Goal: Task Accomplishment & Management: Use online tool/utility

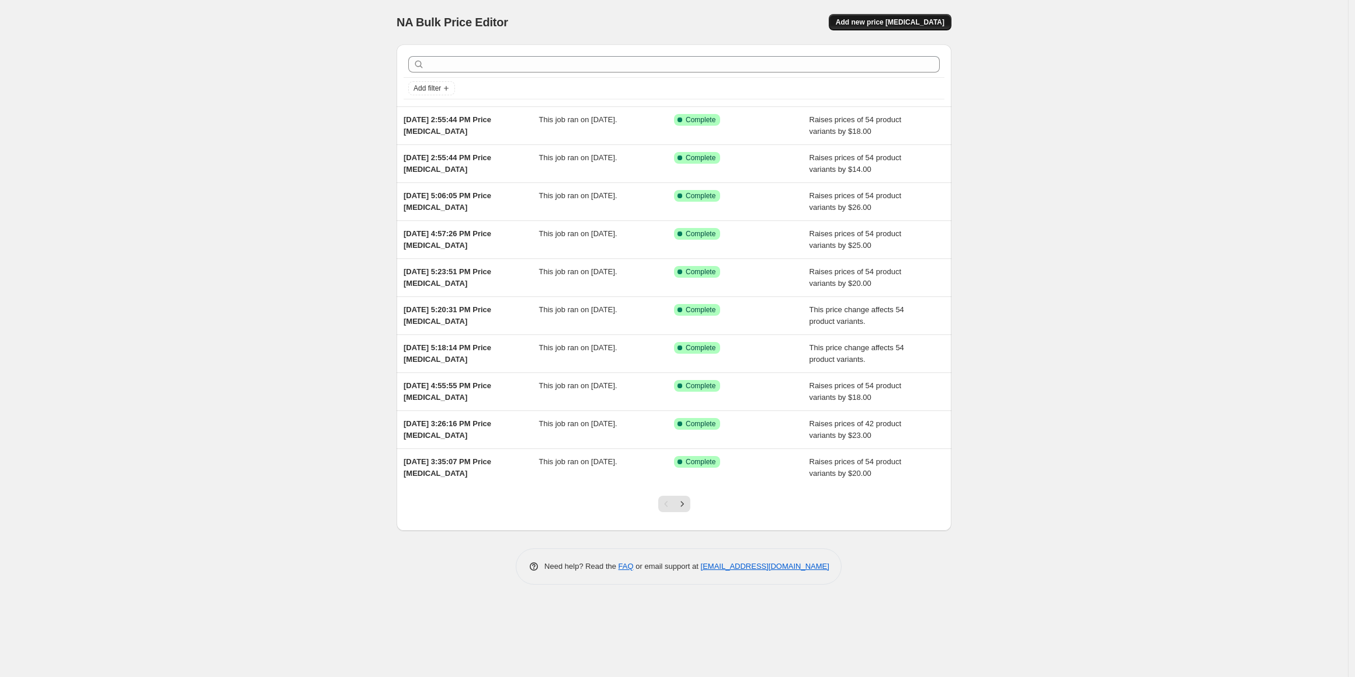
click at [873, 23] on span "Add new price change job" at bounding box center [890, 22] width 109 height 9
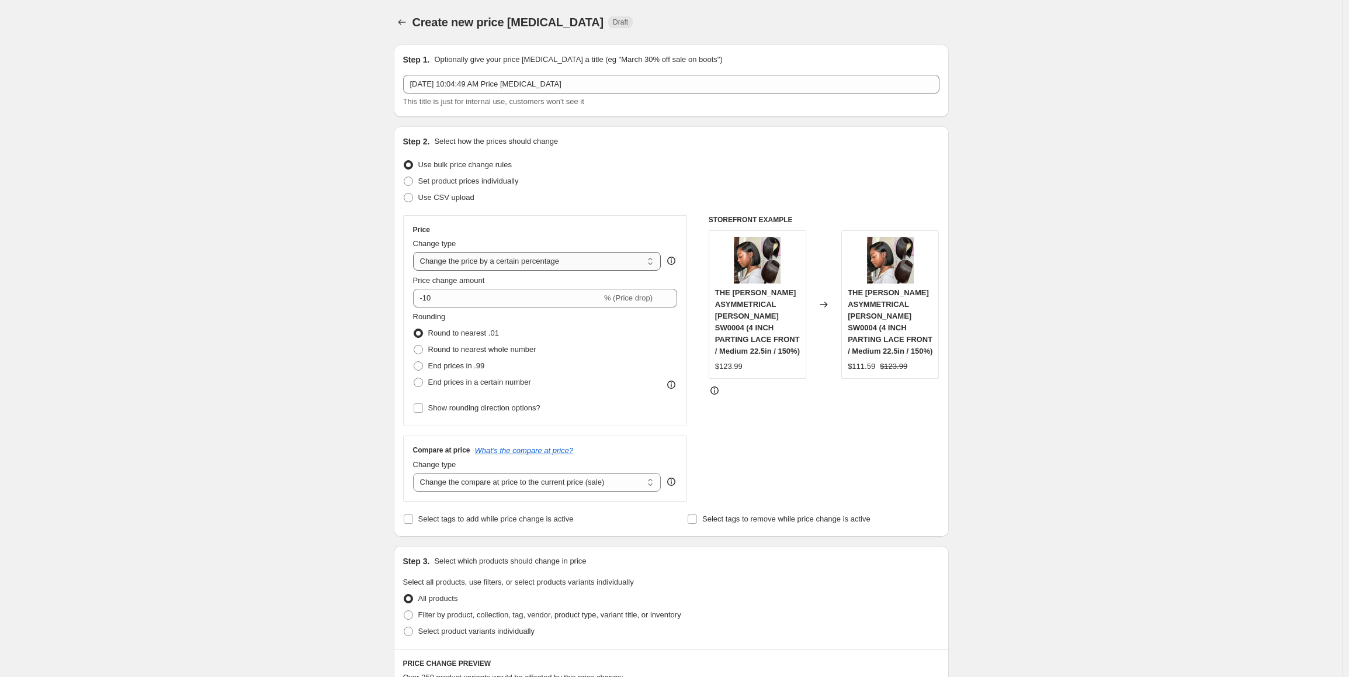
click at [500, 256] on select "Change the price to a certain amount Change the price by a certain amount Chang…" at bounding box center [537, 261] width 248 height 19
select select "by"
click at [416, 252] on select "Change the price to a certain amount Change the price by a certain amount Chang…" at bounding box center [537, 261] width 248 height 19
drag, startPoint x: 471, startPoint y: 296, endPoint x: 407, endPoint y: 296, distance: 63.7
click at [407, 296] on div "Price Change type Change the price to a certain amount Change the price by a ce…" at bounding box center [545, 320] width 285 height 211
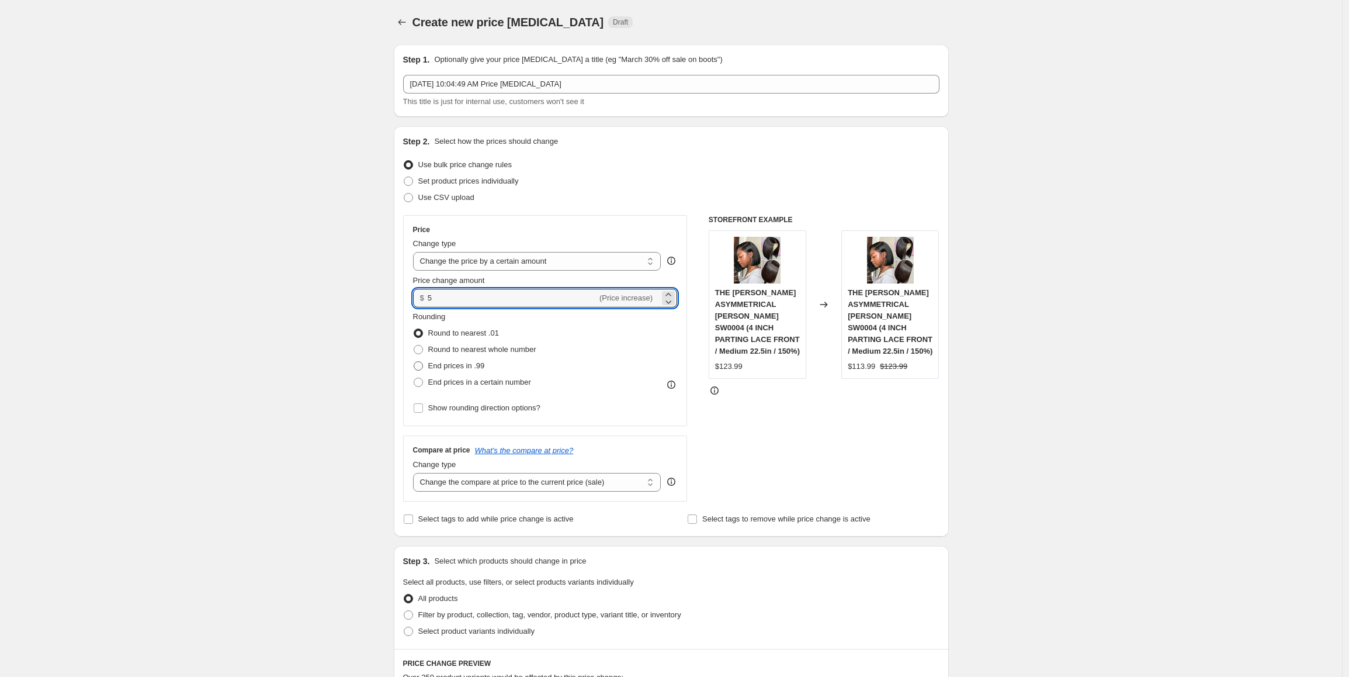
type input "5.00"
click at [466, 366] on span "End prices in .99" at bounding box center [456, 365] width 57 height 9
click at [414, 362] on input "End prices in .99" at bounding box center [414, 361] width 1 height 1
radio input "true"
click at [485, 482] on select "Change the compare at price to the current price (sale) Change the compare at p…" at bounding box center [537, 482] width 248 height 19
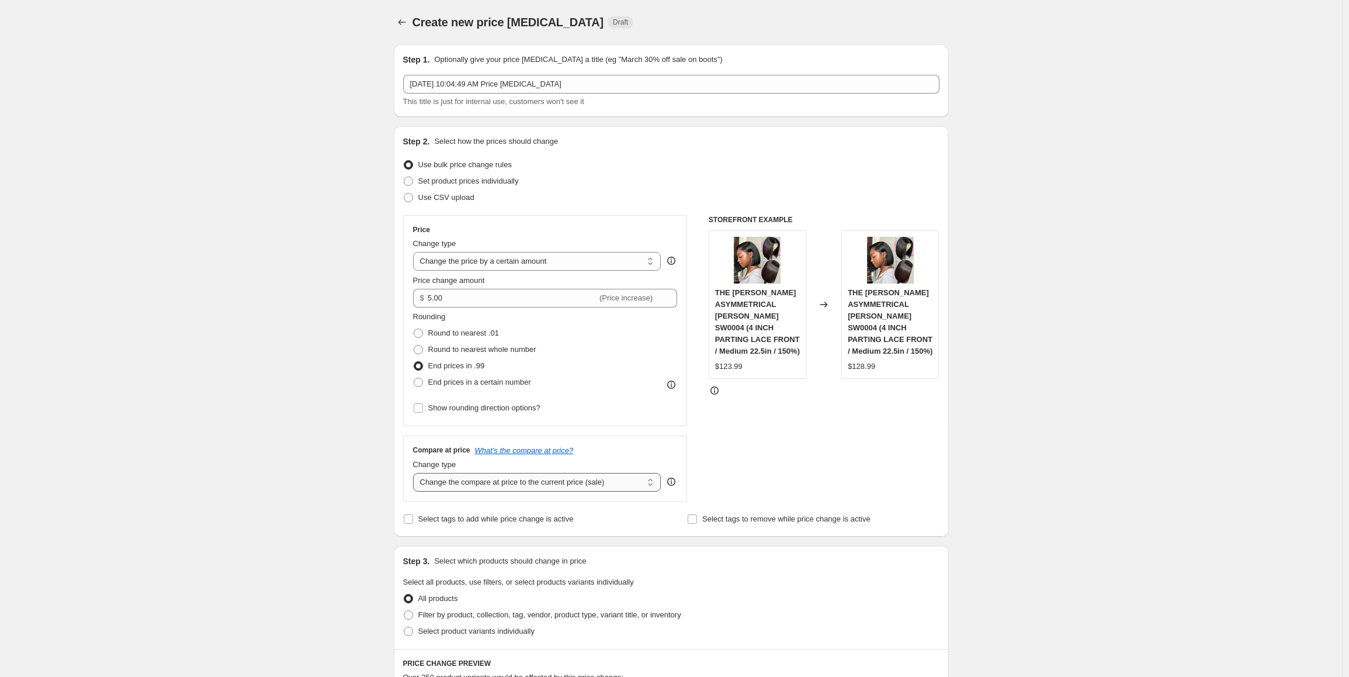
select select "by"
click at [416, 473] on select "Change the compare at price to the current price (sale) Change the compare at p…" at bounding box center [537, 482] width 248 height 19
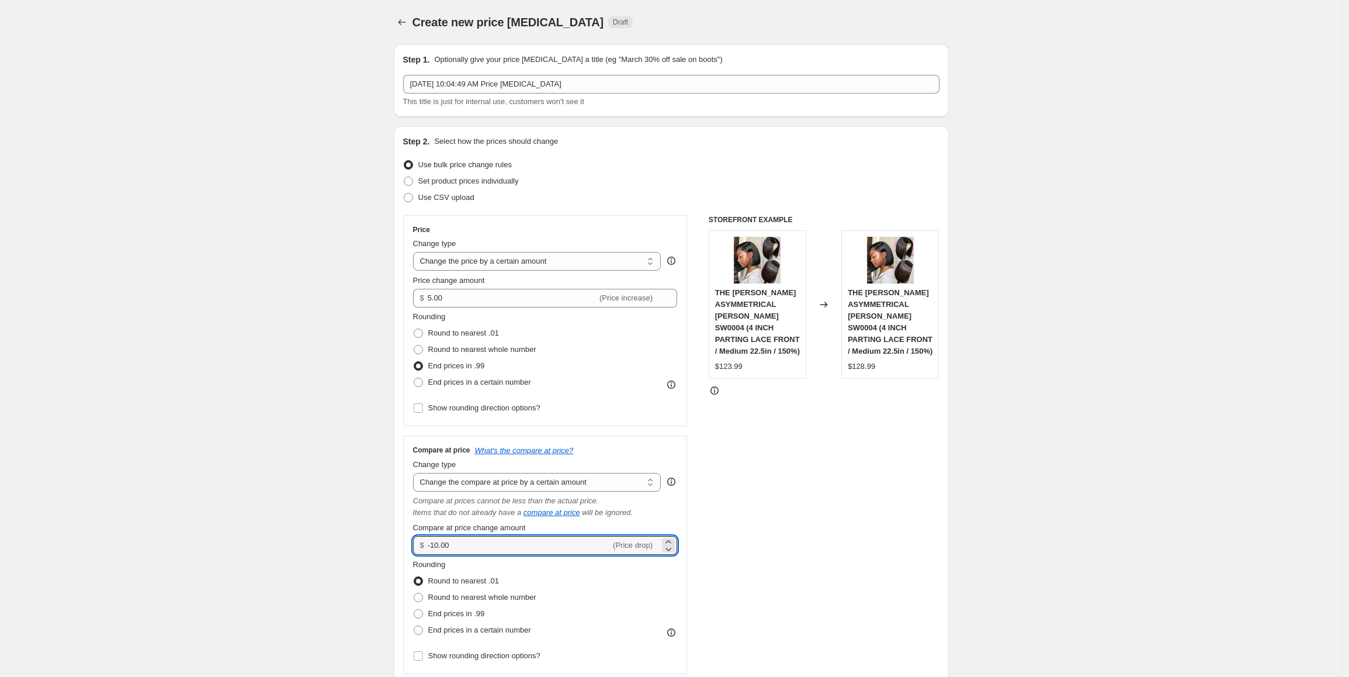
drag, startPoint x: 429, startPoint y: 542, endPoint x: 410, endPoint y: 540, distance: 20.0
click at [410, 540] on div "Compare at price What's the compare at price? Change type Change the compare at…" at bounding box center [545, 554] width 285 height 238
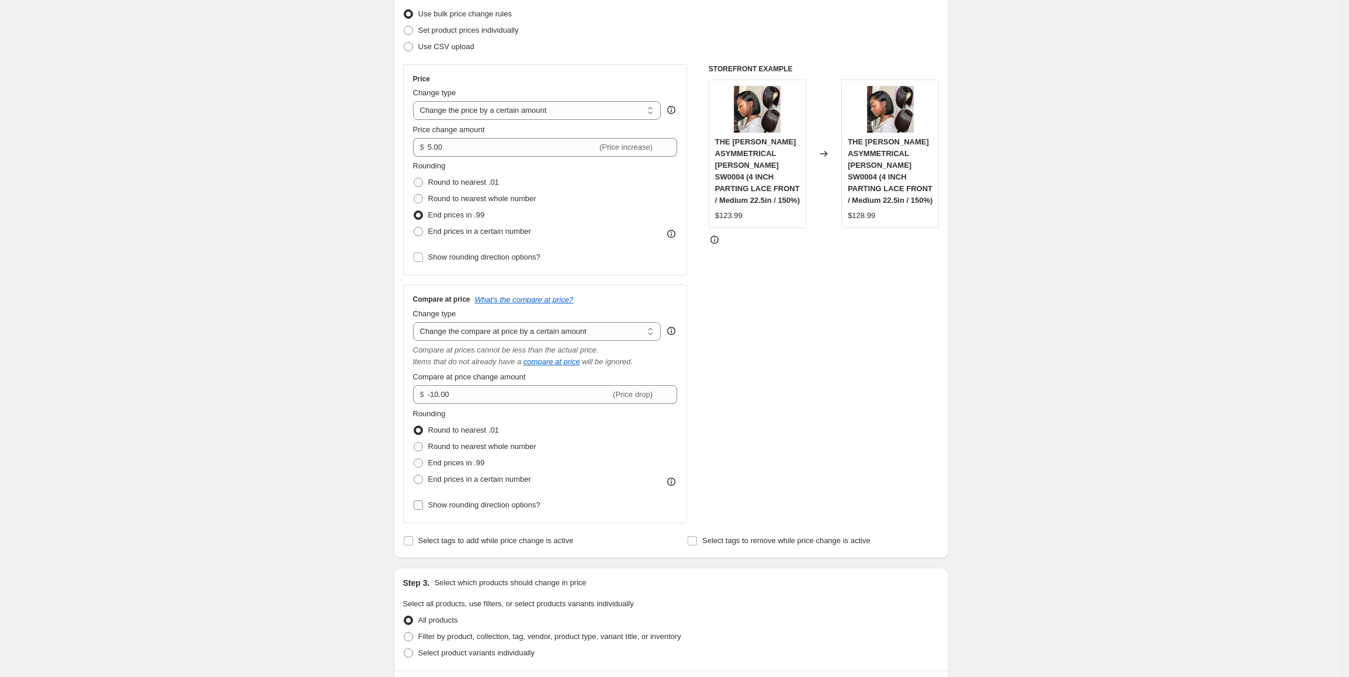
scroll to position [175, 0]
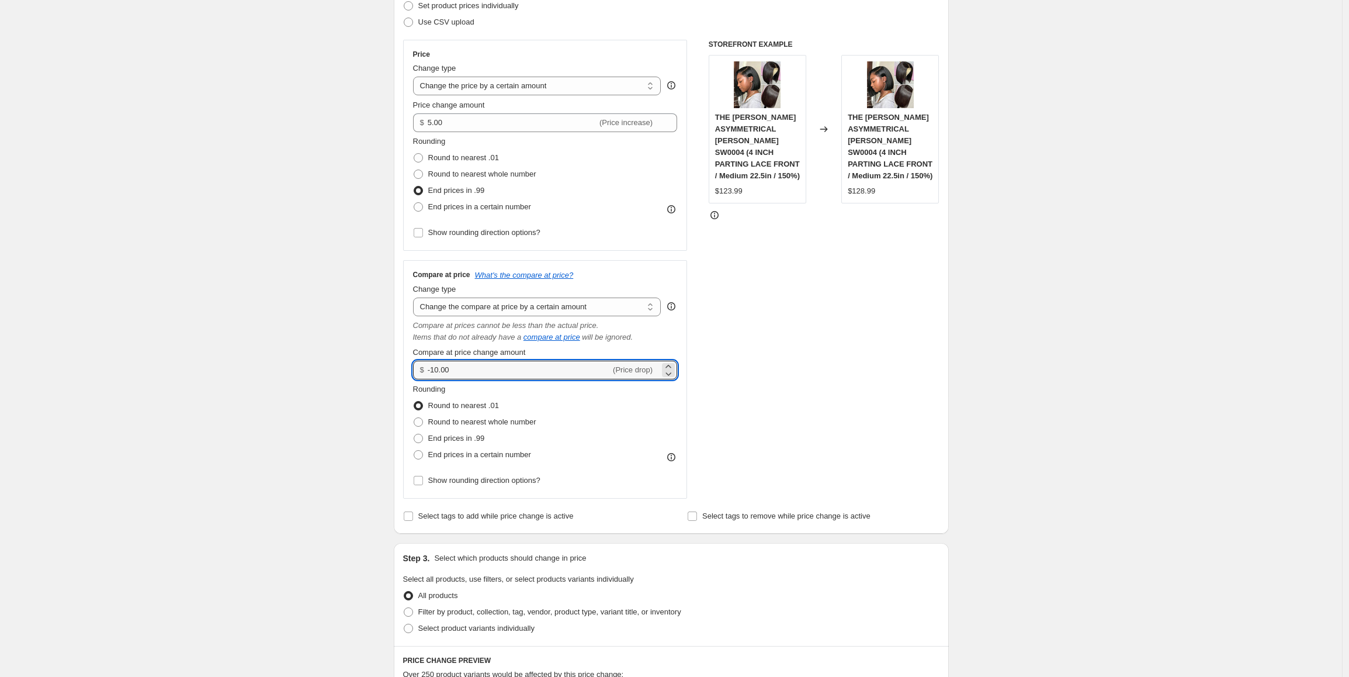
drag, startPoint x: 461, startPoint y: 367, endPoint x: 415, endPoint y: 368, distance: 46.2
click at [415, 368] on div "Compare at price What's the compare at price? Change type Change the compare at…" at bounding box center [545, 379] width 285 height 238
type input "12.00"
click at [457, 436] on span "End prices in .99" at bounding box center [456, 438] width 57 height 9
click at [414, 434] on input "End prices in .99" at bounding box center [414, 434] width 1 height 1
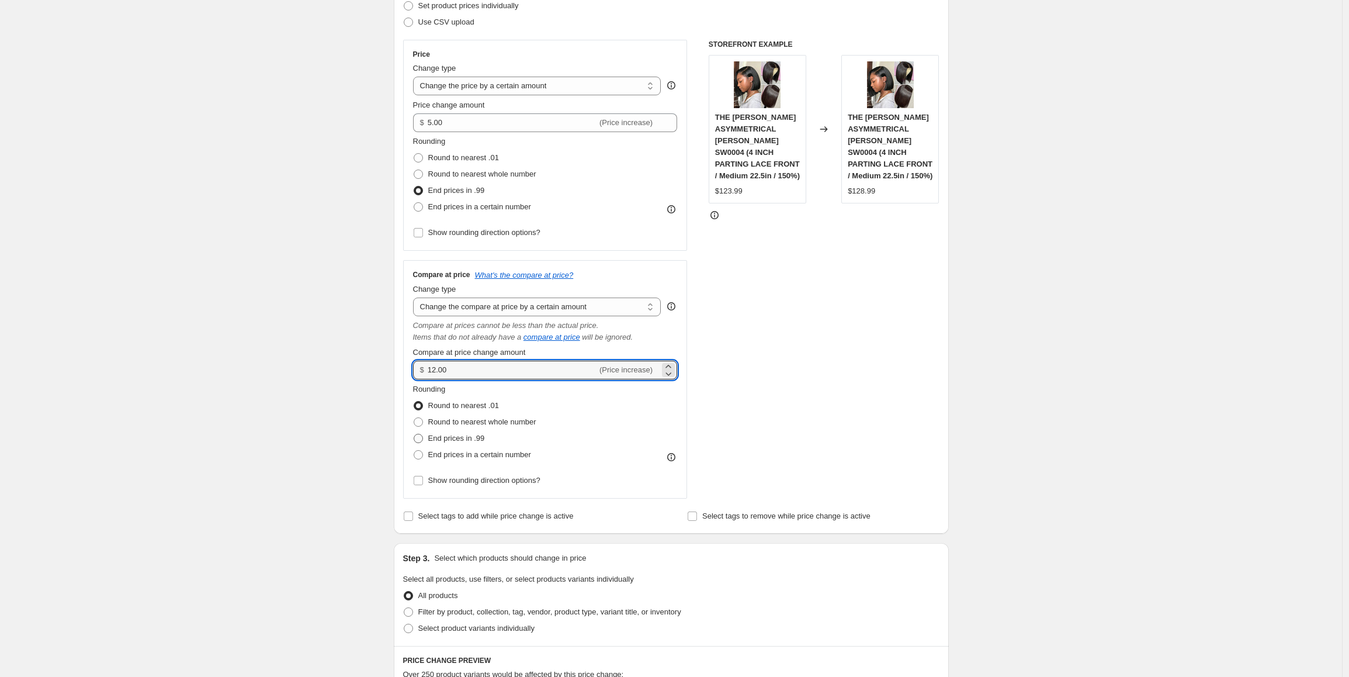
radio input "true"
drag, startPoint x: 505, startPoint y: 609, endPoint x: 536, endPoint y: 611, distance: 31.0
click at [507, 609] on span "Filter by product, collection, tag, vendor, product type, variant title, or inv…" at bounding box center [549, 611] width 263 height 9
click at [404, 608] on input "Filter by product, collection, tag, vendor, product type, variant title, or inv…" at bounding box center [404, 607] width 1 height 1
radio input "true"
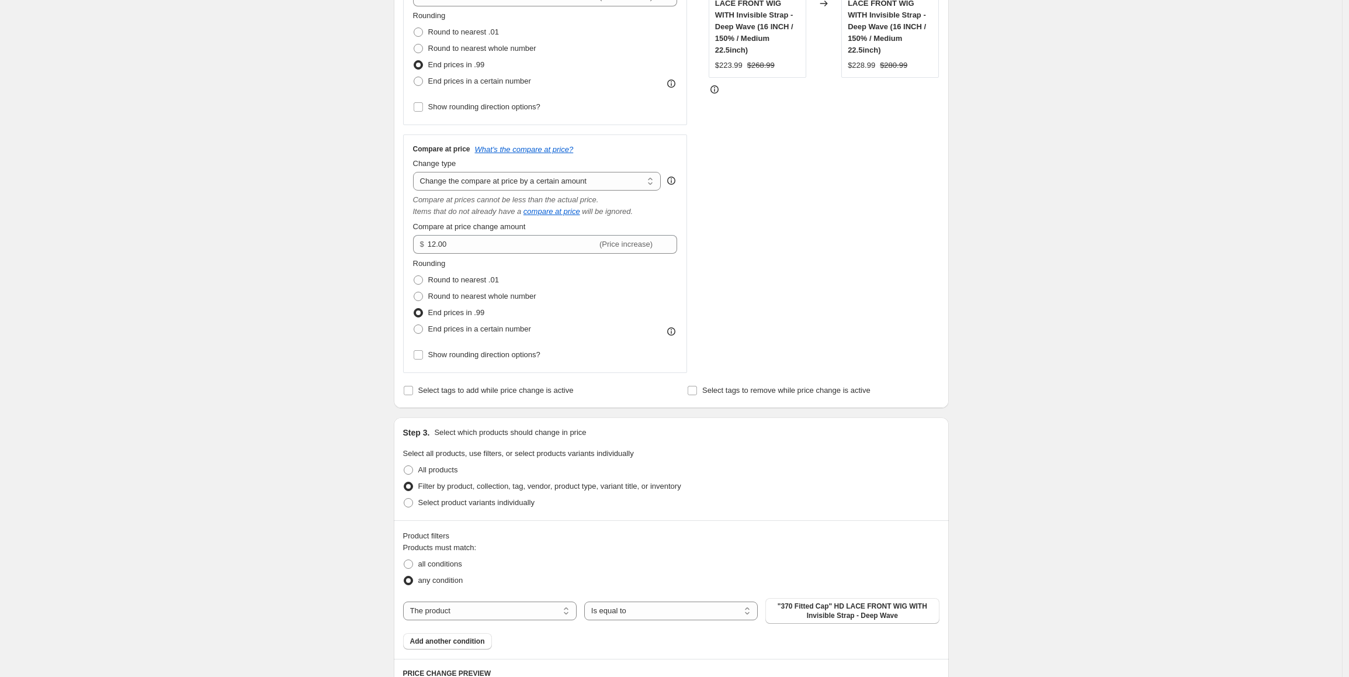
scroll to position [409, 0]
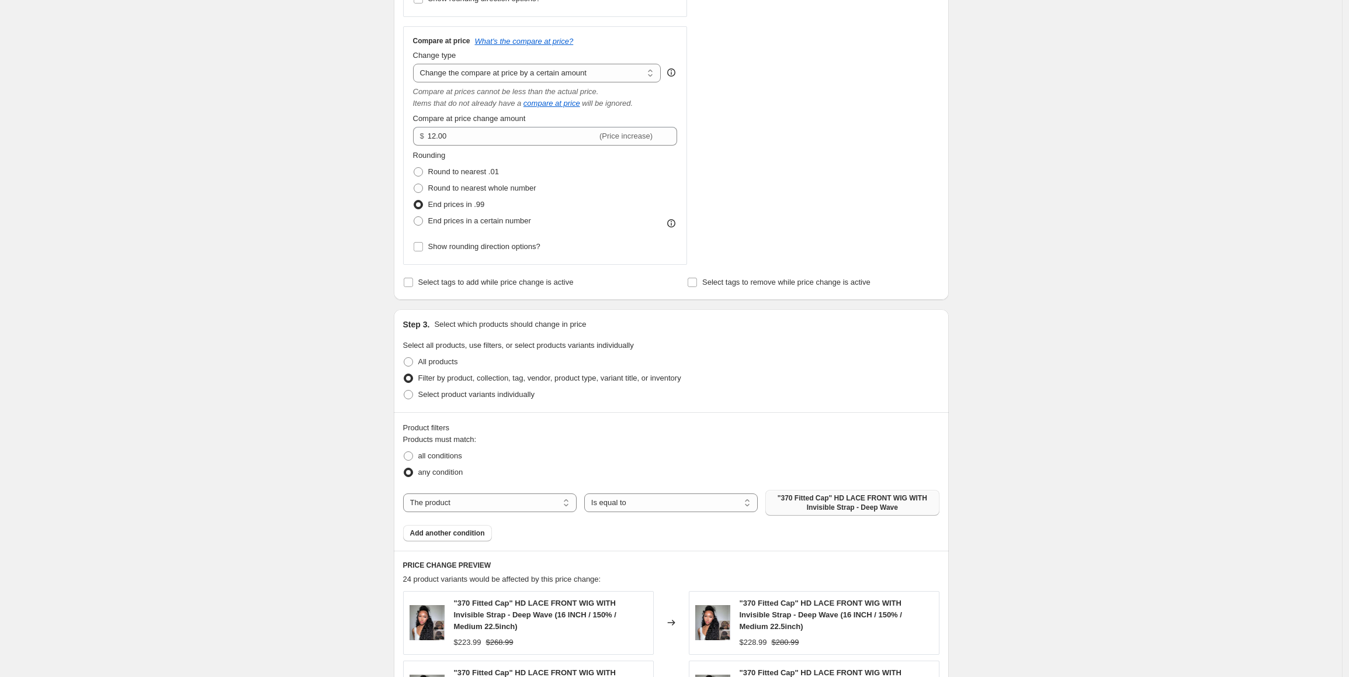
click at [826, 503] on span ""370 Fitted Cap" HD LACE FRONT WIG WITH Invisible Strap - Deep Wave" at bounding box center [851, 502] width 159 height 19
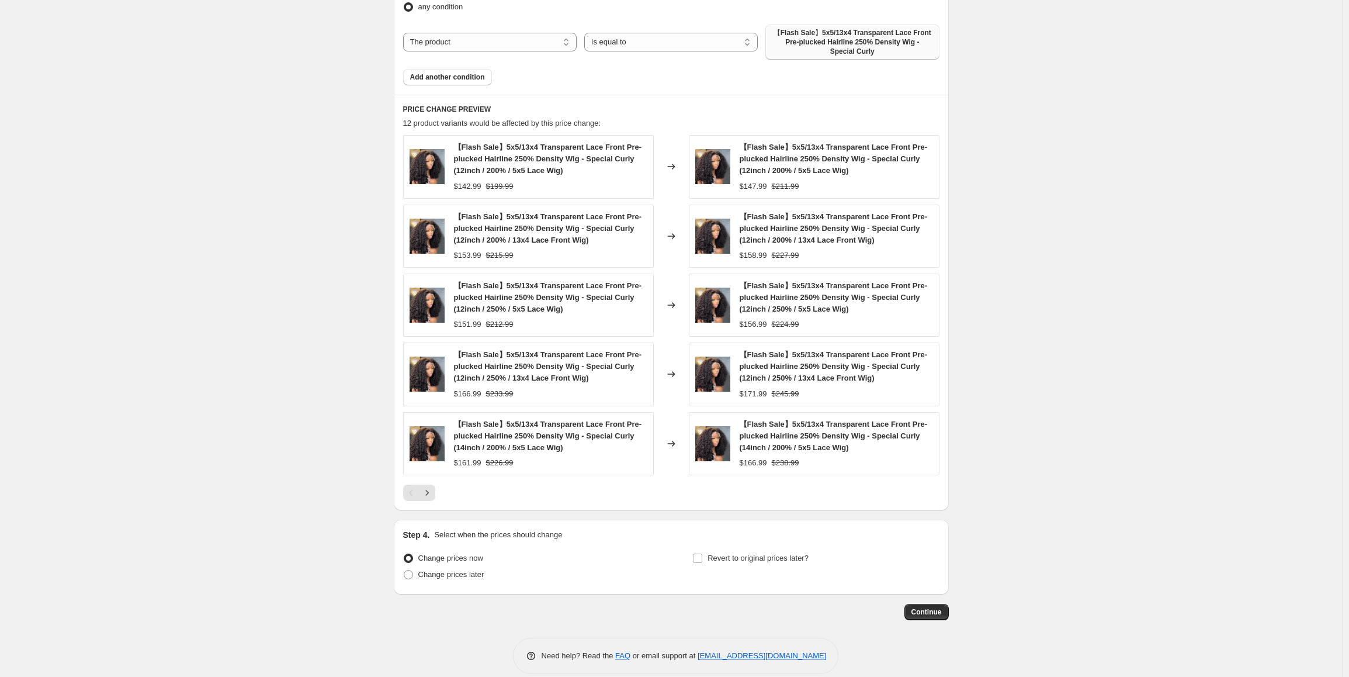
scroll to position [889, 0]
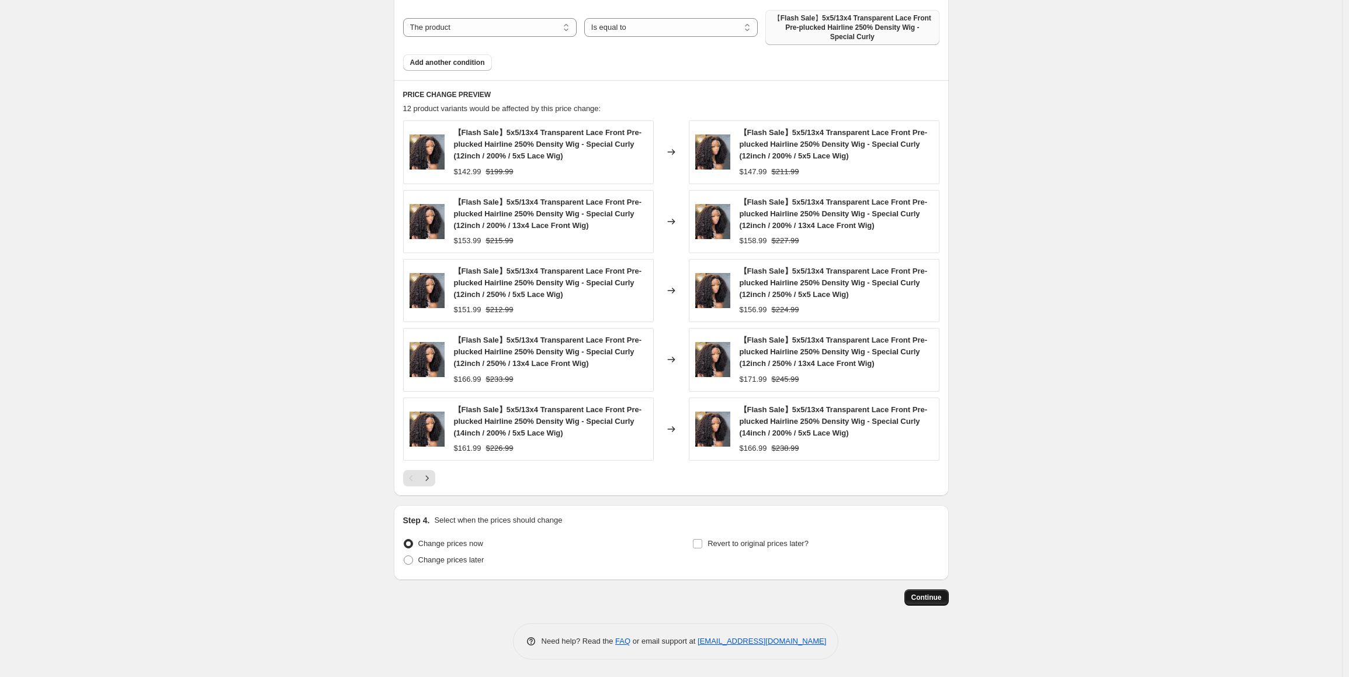
click at [923, 597] on span "Continue" at bounding box center [926, 596] width 30 height 9
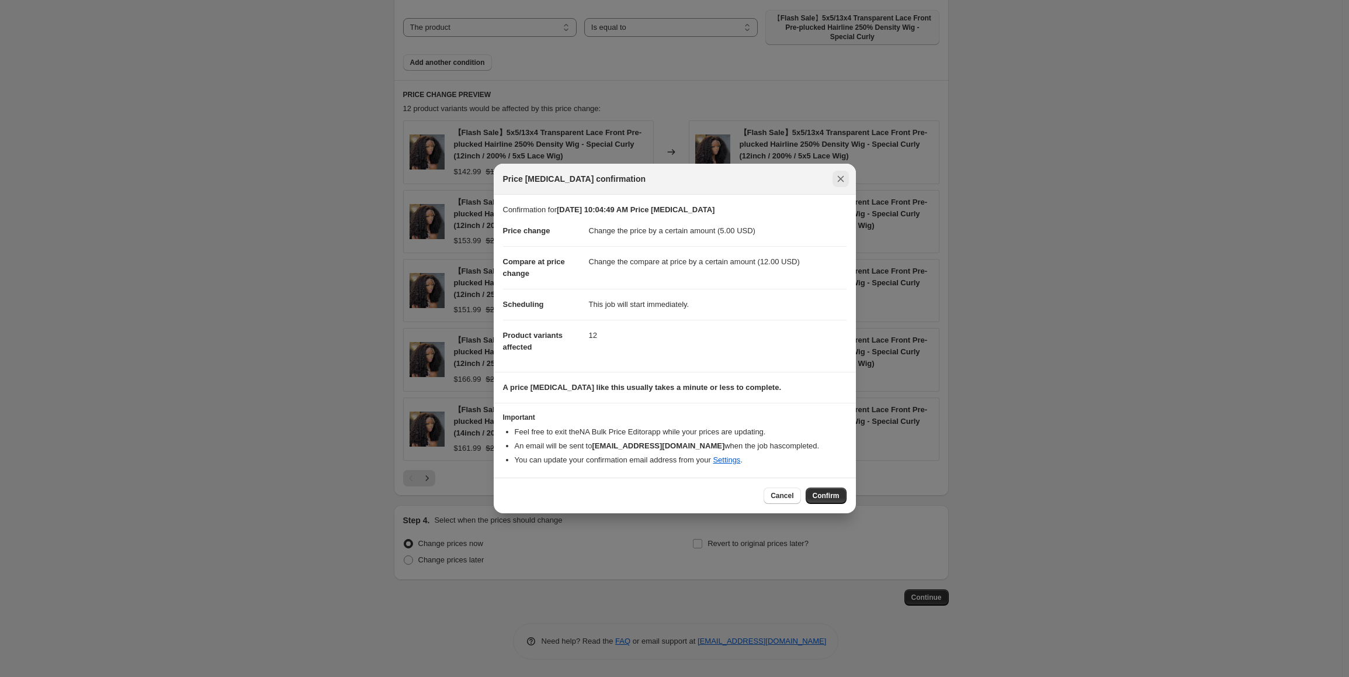
click at [841, 178] on icon "Close" at bounding box center [840, 179] width 6 height 6
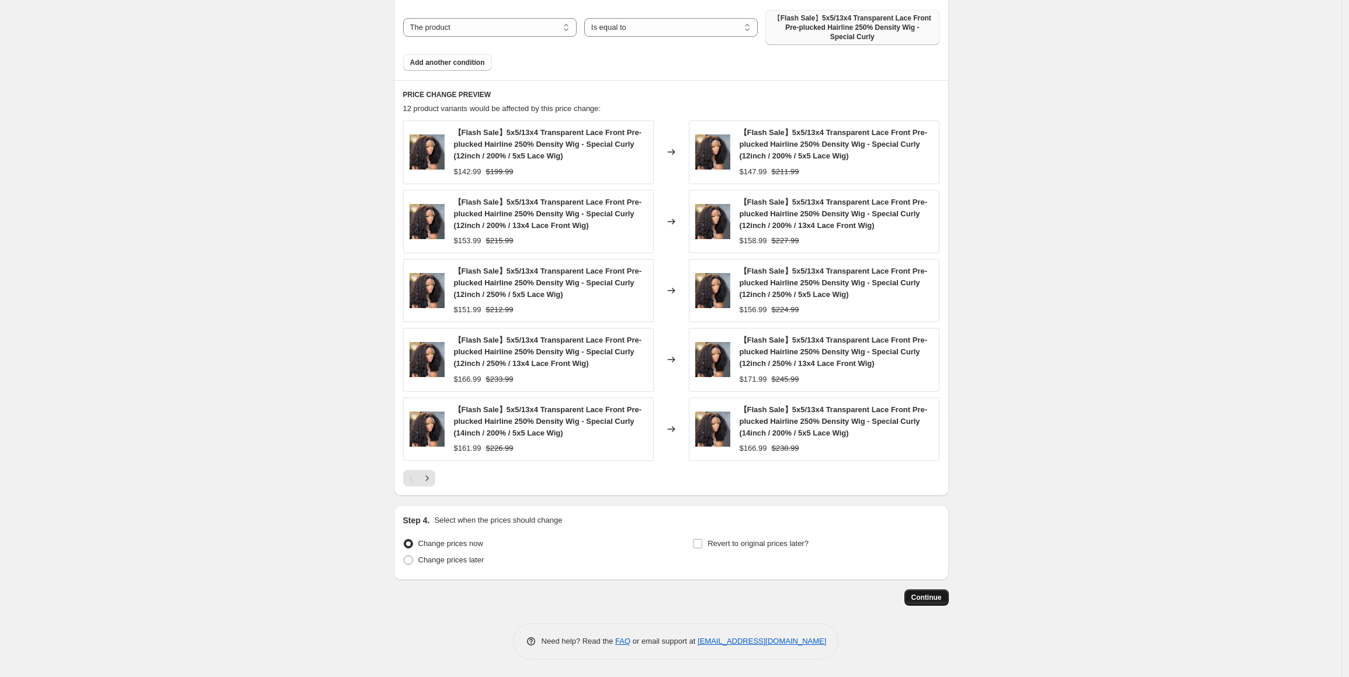
click at [930, 601] on span "Continue" at bounding box center [926, 596] width 30 height 9
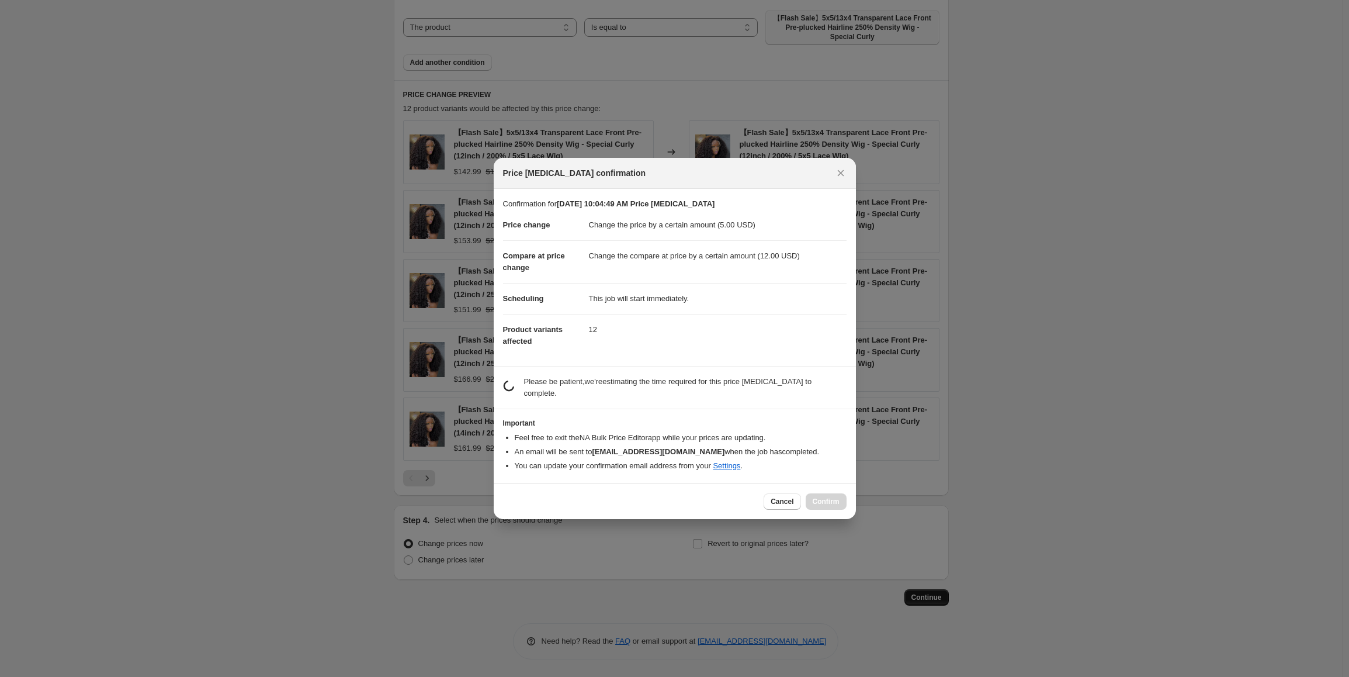
scroll to position [0, 0]
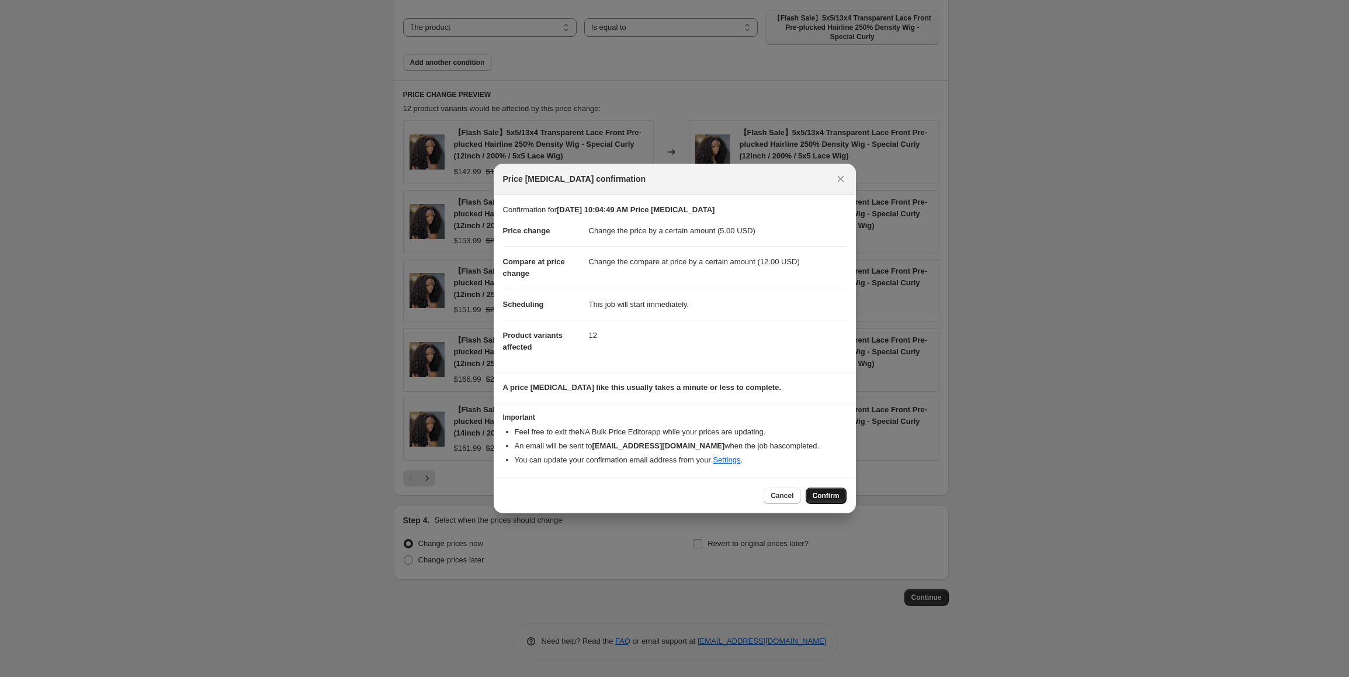
click at [826, 495] on span "Confirm" at bounding box center [826, 495] width 27 height 9
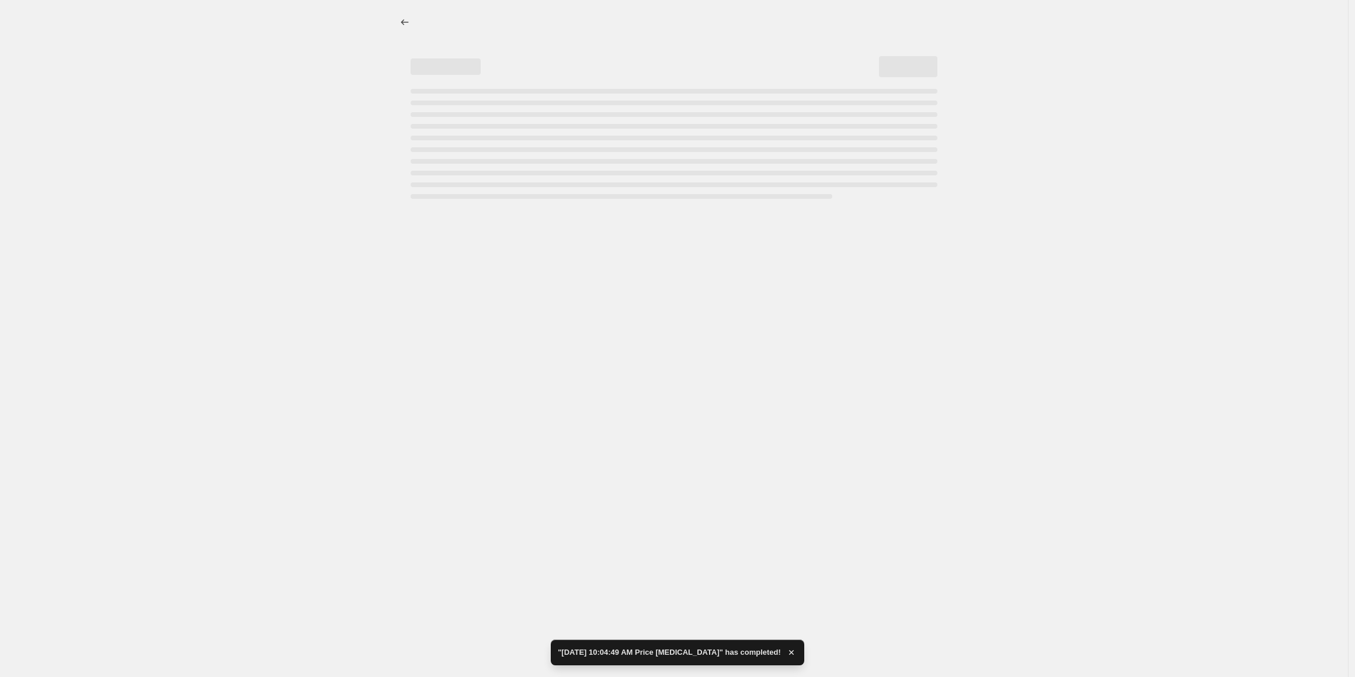
select select "by"
